Goal: Task Accomplishment & Management: Use online tool/utility

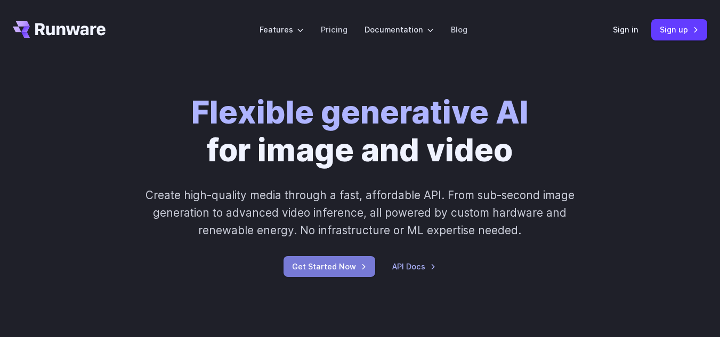
click at [354, 270] on link "Get Started Now" at bounding box center [329, 266] width 92 height 21
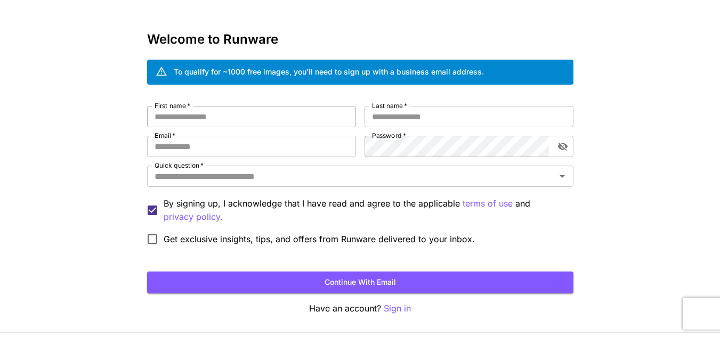
scroll to position [30, 0]
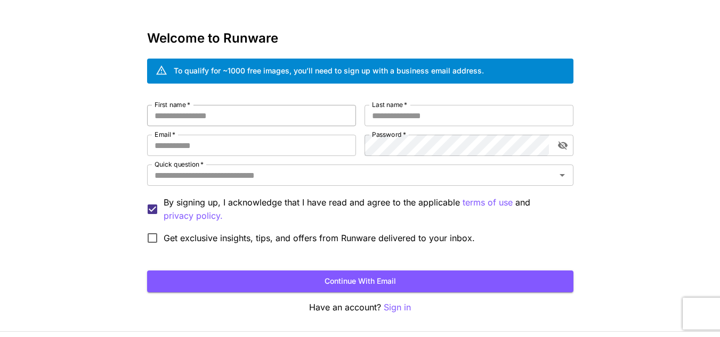
click at [270, 118] on input "First name   *" at bounding box center [251, 115] width 209 height 21
click at [285, 261] on form "First name   * First name   * Last name   * Last name   * Email   * Email   * P…" at bounding box center [360, 199] width 426 height 188
click at [201, 121] on input "First name   *" at bounding box center [251, 115] width 209 height 21
type input "*****"
click at [388, 113] on input "Last name   *" at bounding box center [468, 115] width 209 height 21
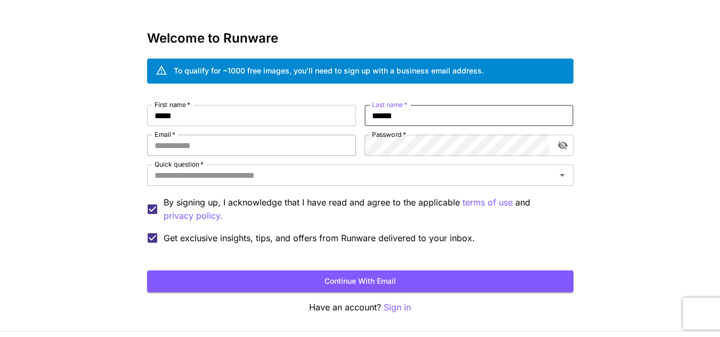
type input "******"
click at [282, 140] on input "Email   *" at bounding box center [251, 145] width 209 height 21
type input "**********"
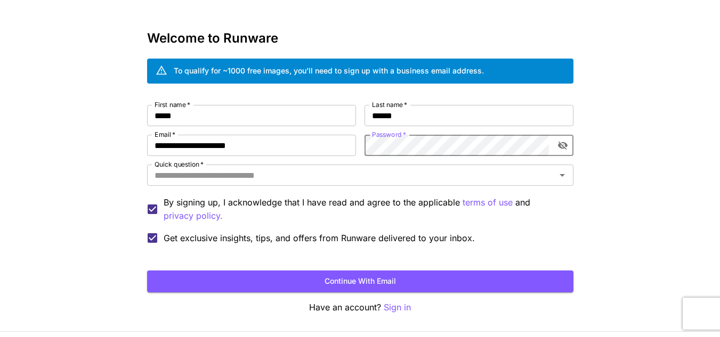
click at [560, 147] on icon "toggle password visibility" at bounding box center [562, 146] width 10 height 9
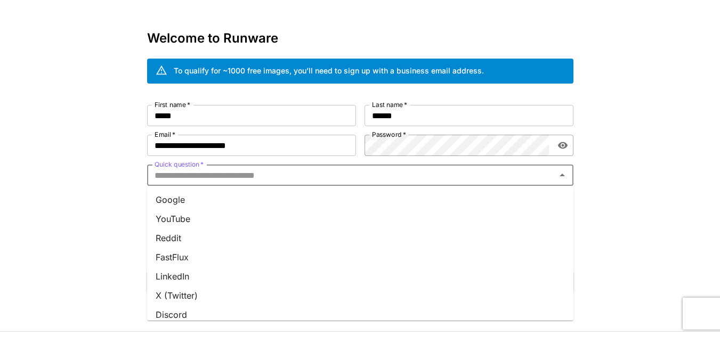
click at [494, 181] on input "Quick question   *" at bounding box center [351, 175] width 402 height 15
click at [306, 198] on li "Google" at bounding box center [360, 199] width 426 height 19
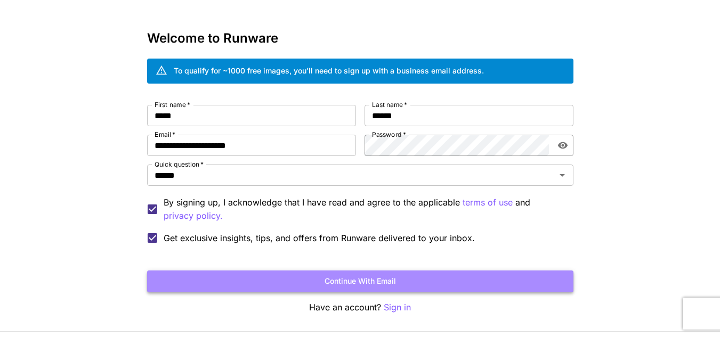
click at [263, 291] on button "Continue with email" at bounding box center [360, 282] width 426 height 22
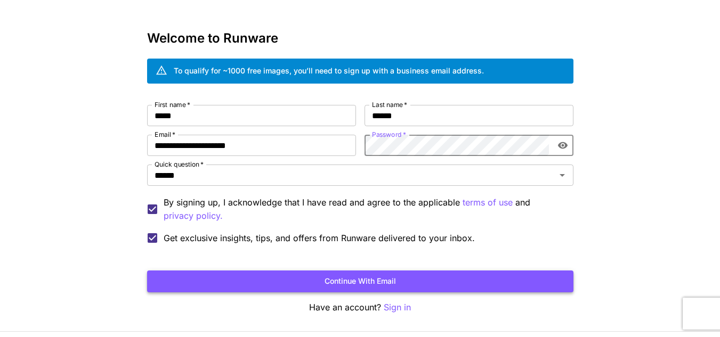
click at [405, 277] on button "Continue with email" at bounding box center [360, 282] width 426 height 22
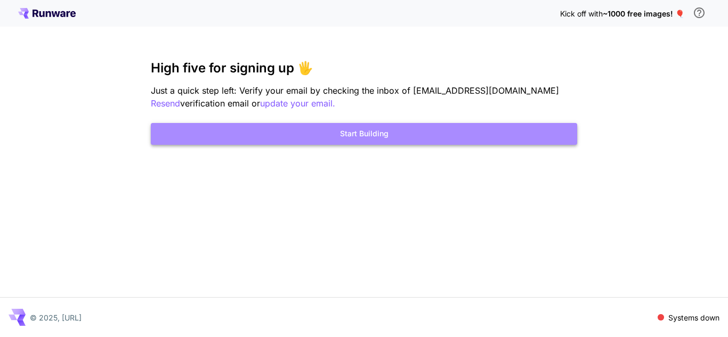
click at [356, 138] on button "Start Building" at bounding box center [364, 134] width 426 height 22
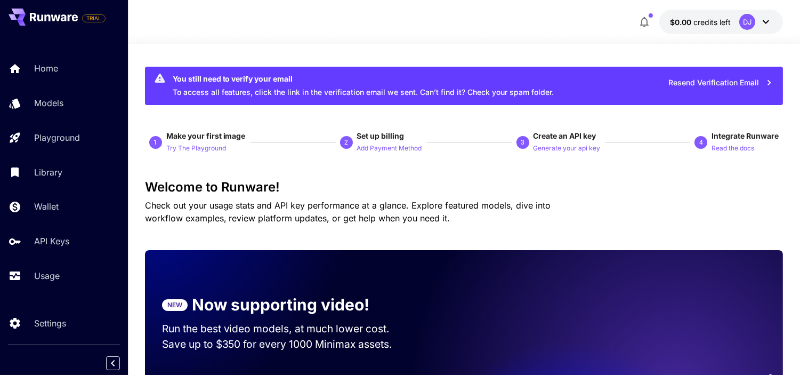
scroll to position [13, 0]
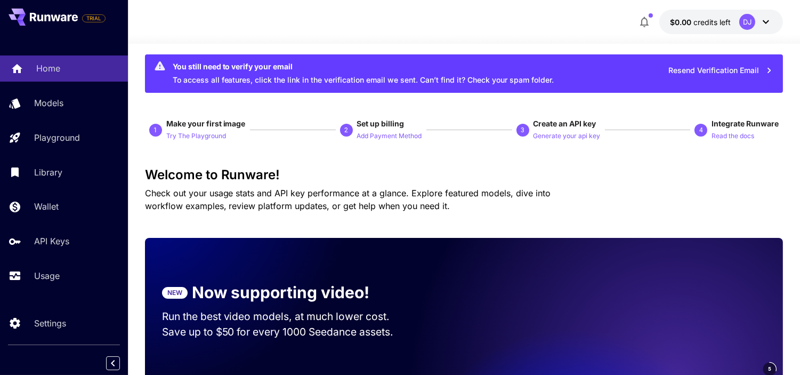
click at [57, 64] on p "Home" at bounding box center [48, 68] width 24 height 13
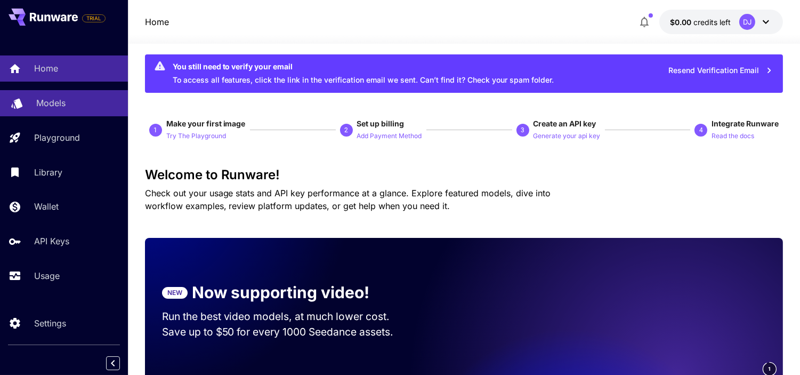
click at [53, 96] on p "Models" at bounding box center [50, 102] width 29 height 13
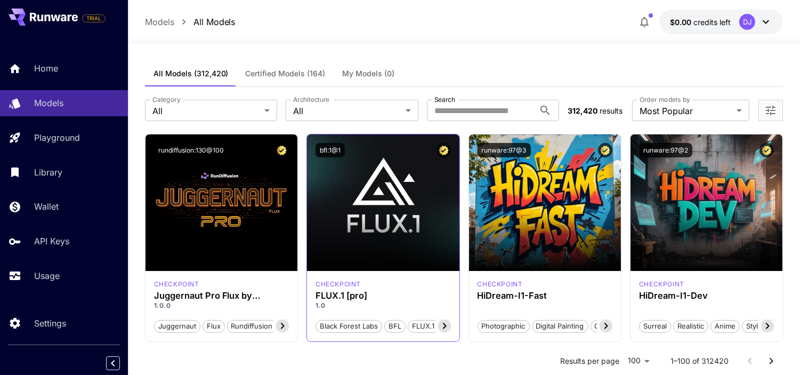
click at [443, 322] on icon at bounding box center [444, 325] width 13 height 13
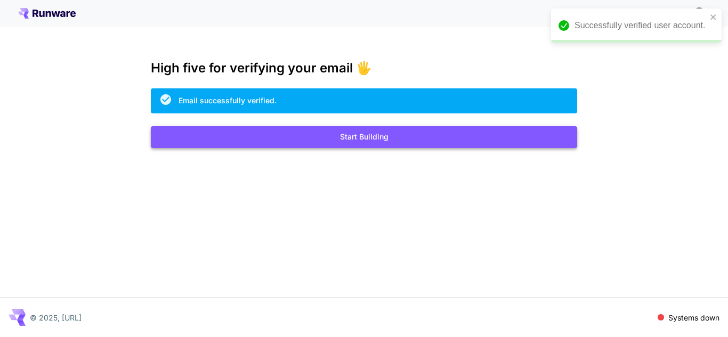
click at [416, 136] on button "Start Building" at bounding box center [364, 137] width 426 height 22
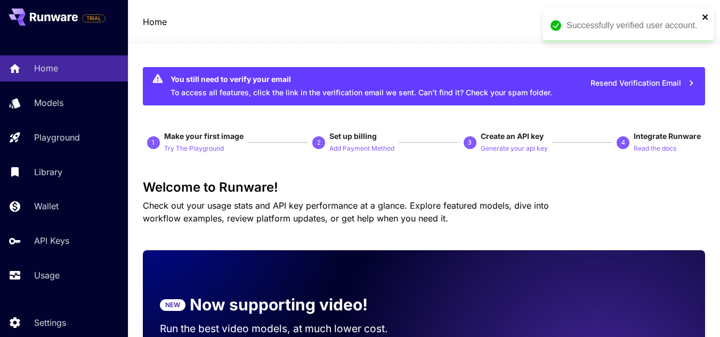
click at [702, 14] on icon "close" at bounding box center [705, 17] width 7 height 9
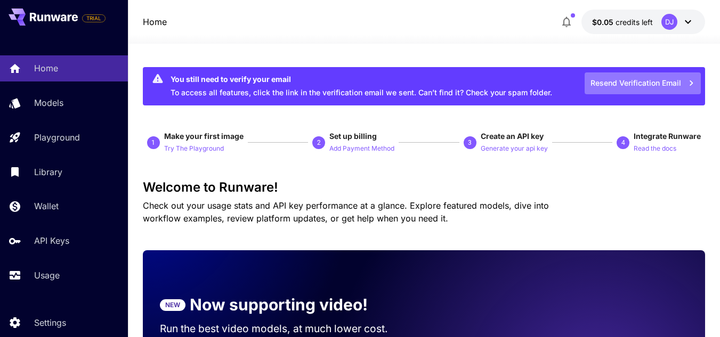
click at [622, 79] on button "Resend Verification Email" at bounding box center [642, 83] width 116 height 22
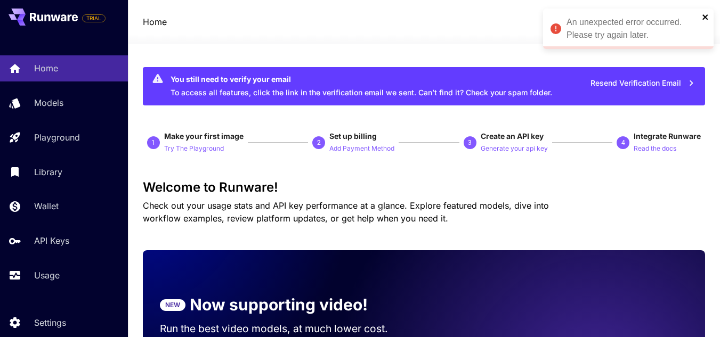
click at [703, 16] on icon "close" at bounding box center [704, 16] width 5 height 5
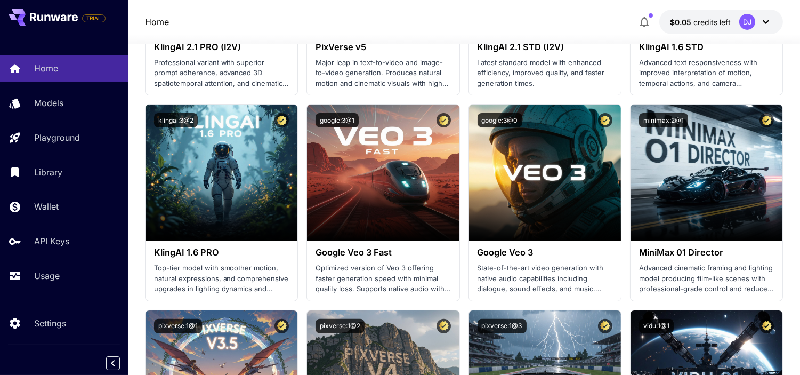
scroll to position [697, 0]
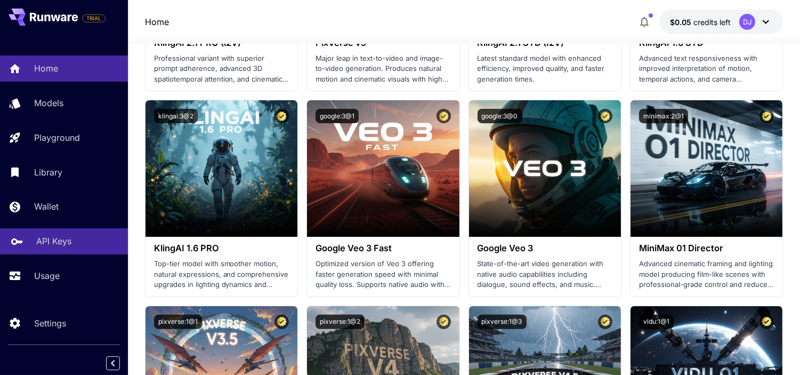
click at [18, 232] on icon at bounding box center [17, 237] width 13 height 13
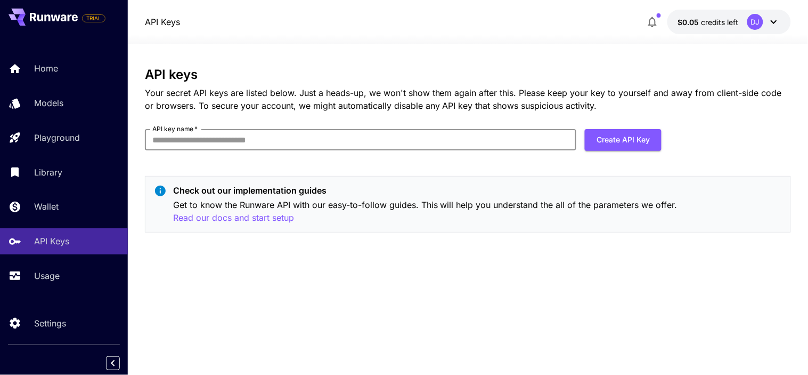
click at [176, 144] on input "API key name   *" at bounding box center [361, 139] width 432 height 21
type input "****"
click at [611, 137] on button "Create API Key" at bounding box center [623, 140] width 77 height 22
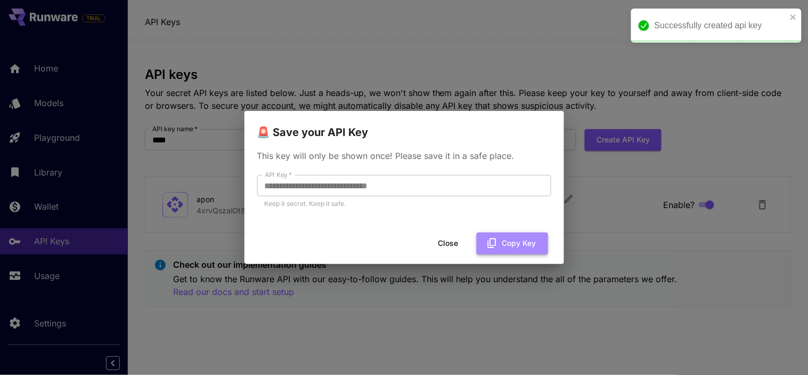
click at [519, 249] on button "Copy Key" at bounding box center [512, 243] width 71 height 22
click at [519, 249] on button "Copied" at bounding box center [516, 243] width 63 height 22
click at [462, 238] on button "Close" at bounding box center [457, 243] width 48 height 22
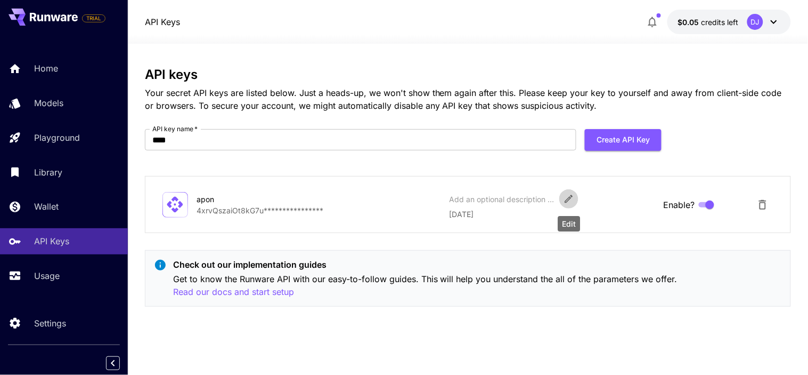
click at [572, 196] on icon "Edit" at bounding box center [569, 199] width 8 height 8
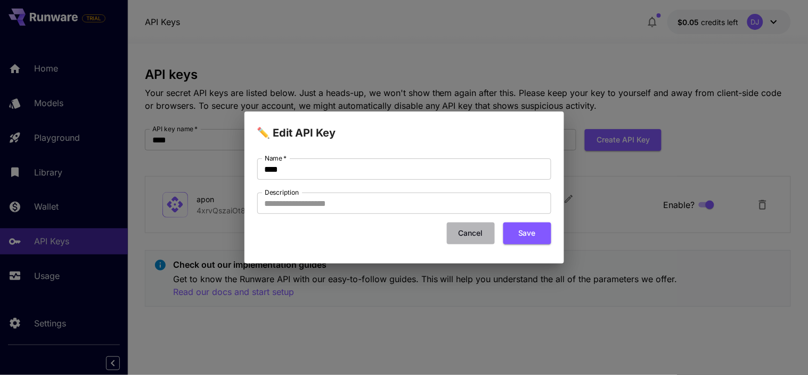
click at [462, 230] on button "Cancel" at bounding box center [471, 233] width 48 height 22
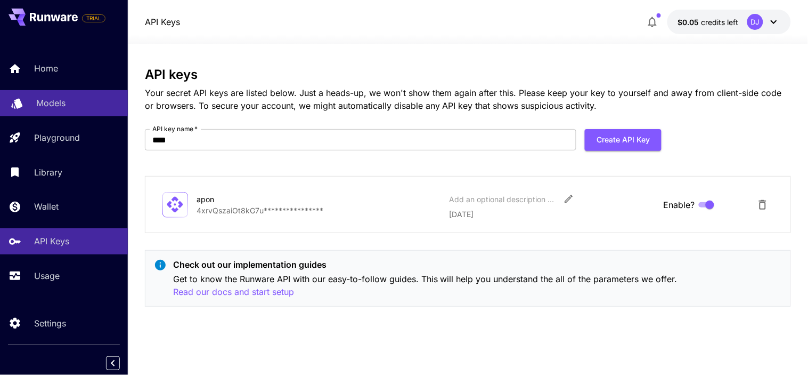
click at [66, 100] on div "Models" at bounding box center [77, 102] width 83 height 13
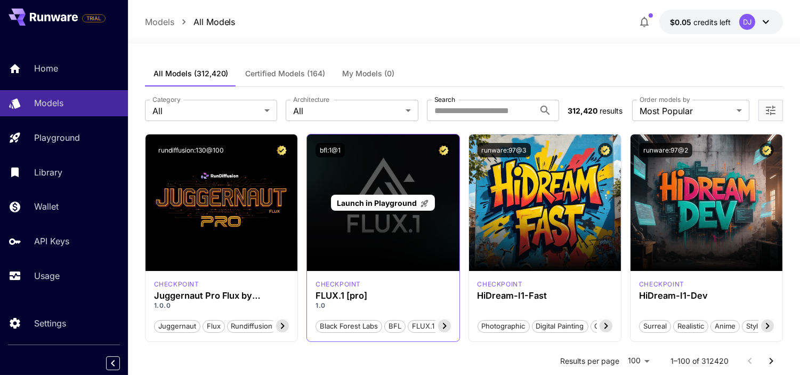
click at [372, 231] on div "Launch in Playground" at bounding box center [383, 202] width 152 height 136
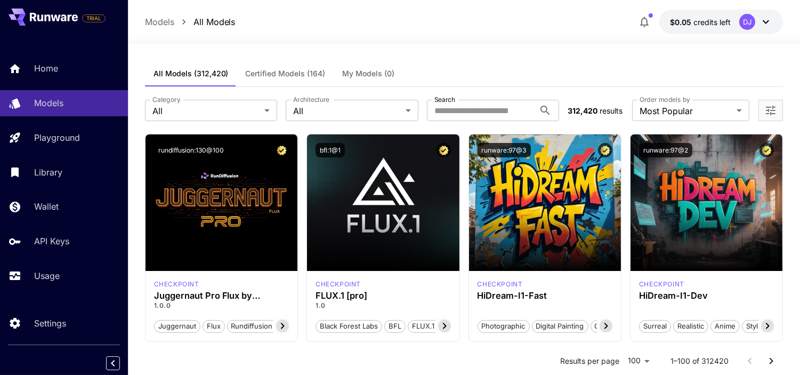
click at [441, 326] on icon at bounding box center [444, 325] width 13 height 13
click at [374, 157] on div "bfl:1@1" at bounding box center [383, 149] width 152 height 31
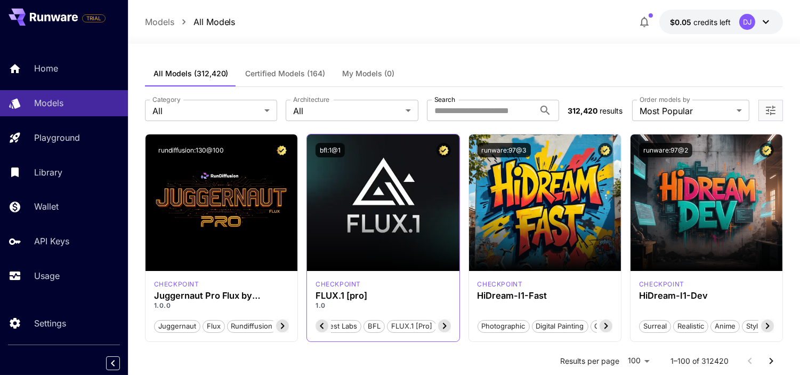
click at [374, 157] on div "bfl:1@1" at bounding box center [383, 149] width 152 height 31
click at [329, 148] on button "bfl:1@1" at bounding box center [329, 150] width 29 height 14
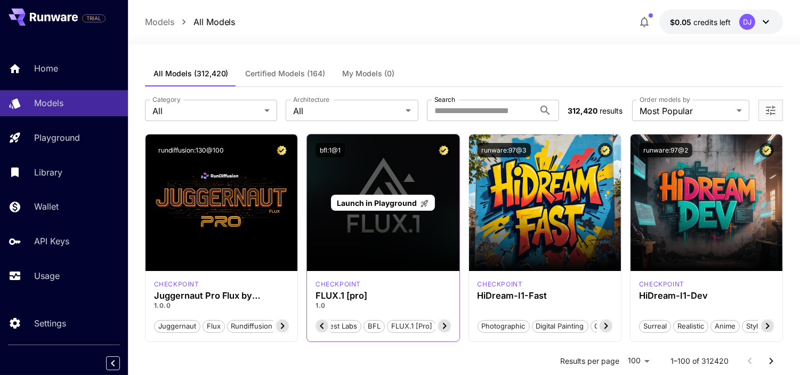
click at [345, 174] on div "Launch in Playground" at bounding box center [383, 202] width 152 height 136
click at [353, 200] on span "Launch in Playground" at bounding box center [377, 202] width 80 height 9
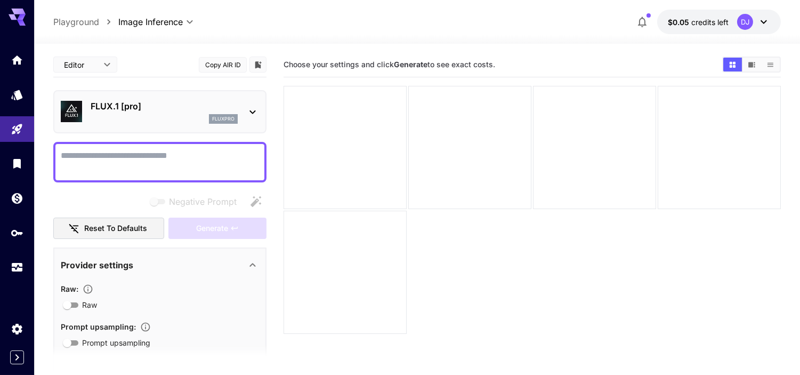
click at [249, 119] on div "FLUX.1 [pro] fluxpro" at bounding box center [160, 111] width 198 height 32
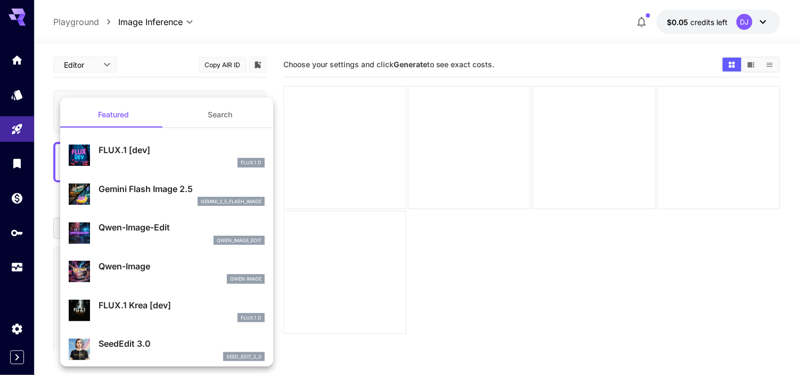
click at [249, 119] on button "Search" at bounding box center [220, 115] width 107 height 26
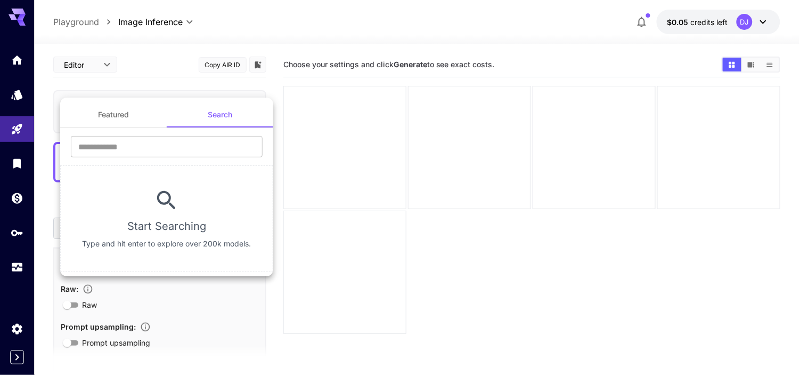
click at [120, 116] on button "Featured" at bounding box center [113, 115] width 107 height 26
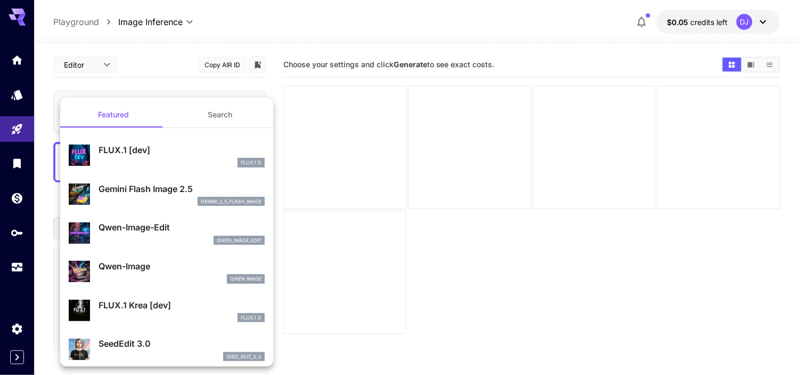
click at [369, 318] on div at bounding box center [404, 187] width 808 height 375
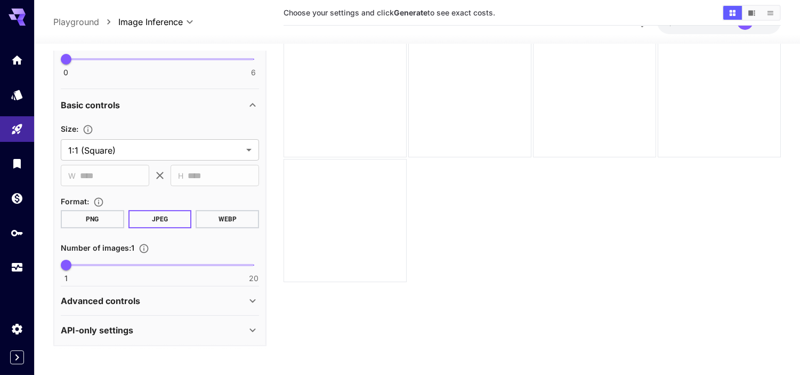
scroll to position [84, 0]
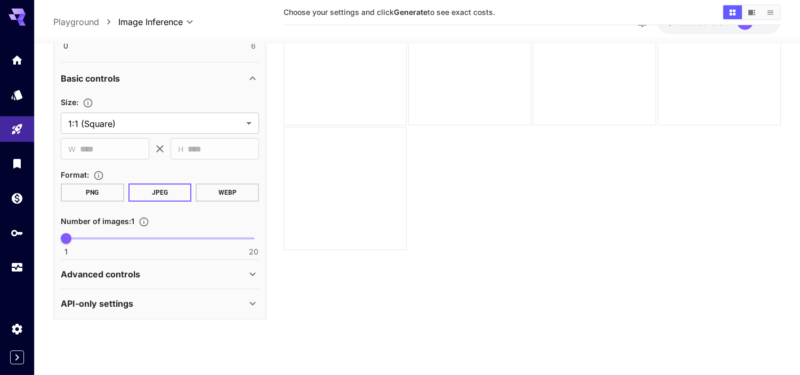
click at [251, 299] on icon at bounding box center [252, 303] width 13 height 13
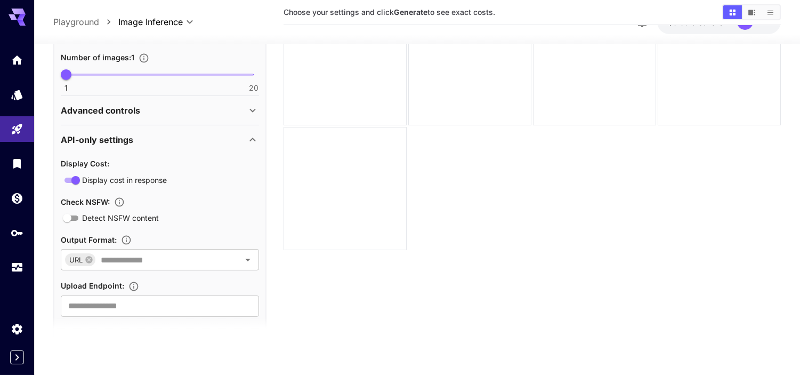
scroll to position [502, 0]
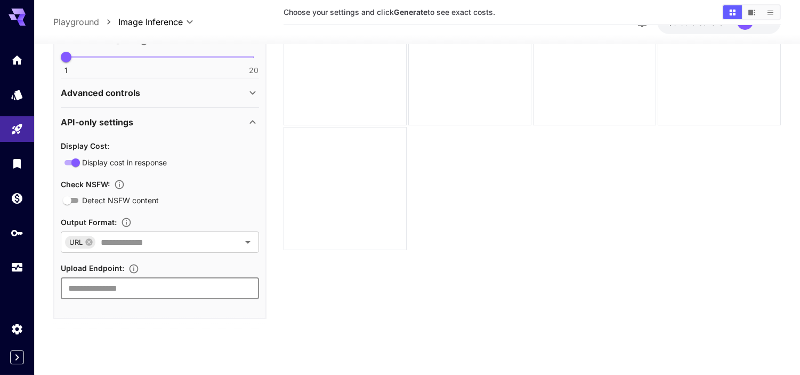
drag, startPoint x: 123, startPoint y: 290, endPoint x: 115, endPoint y: 88, distance: 202.1
click at [115, 88] on div "**********" at bounding box center [159, 18] width 213 height 601
click at [115, 88] on p "Advanced controls" at bounding box center [100, 92] width 79 height 13
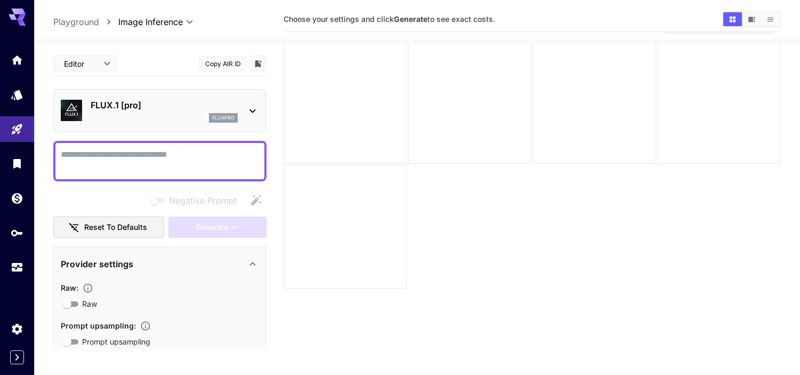
scroll to position [0, 0]
